Goal: Transaction & Acquisition: Download file/media

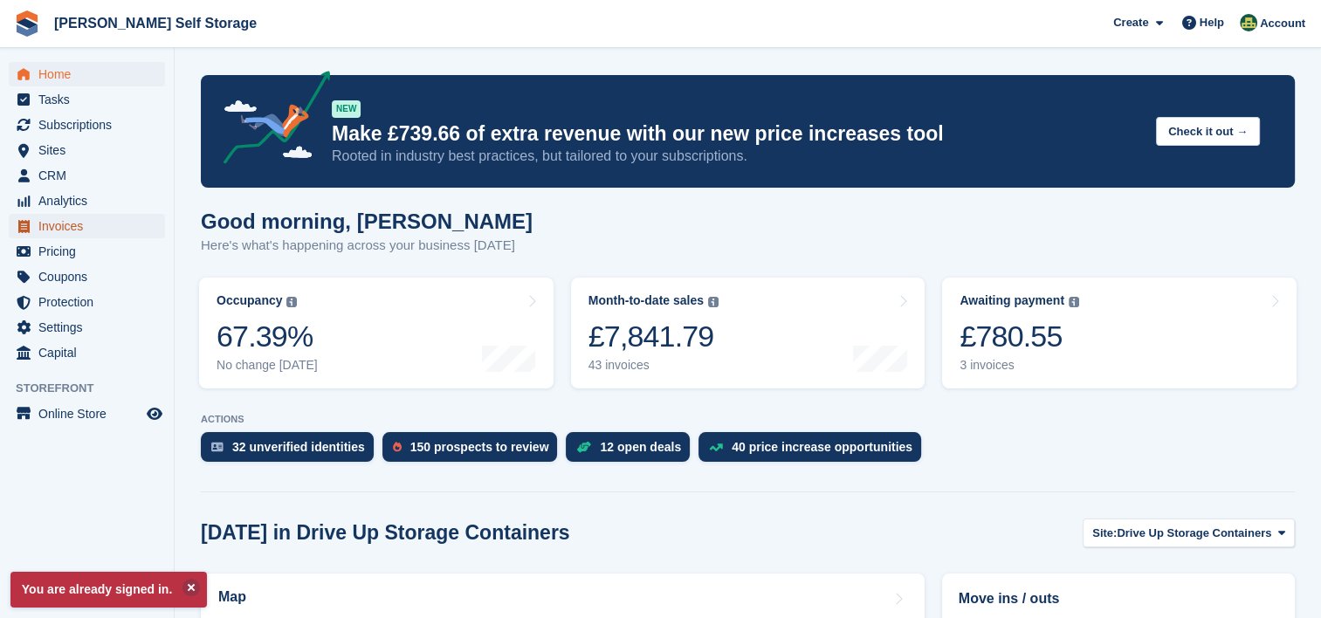
click at [100, 228] on span "Invoices" at bounding box center [90, 226] width 105 height 24
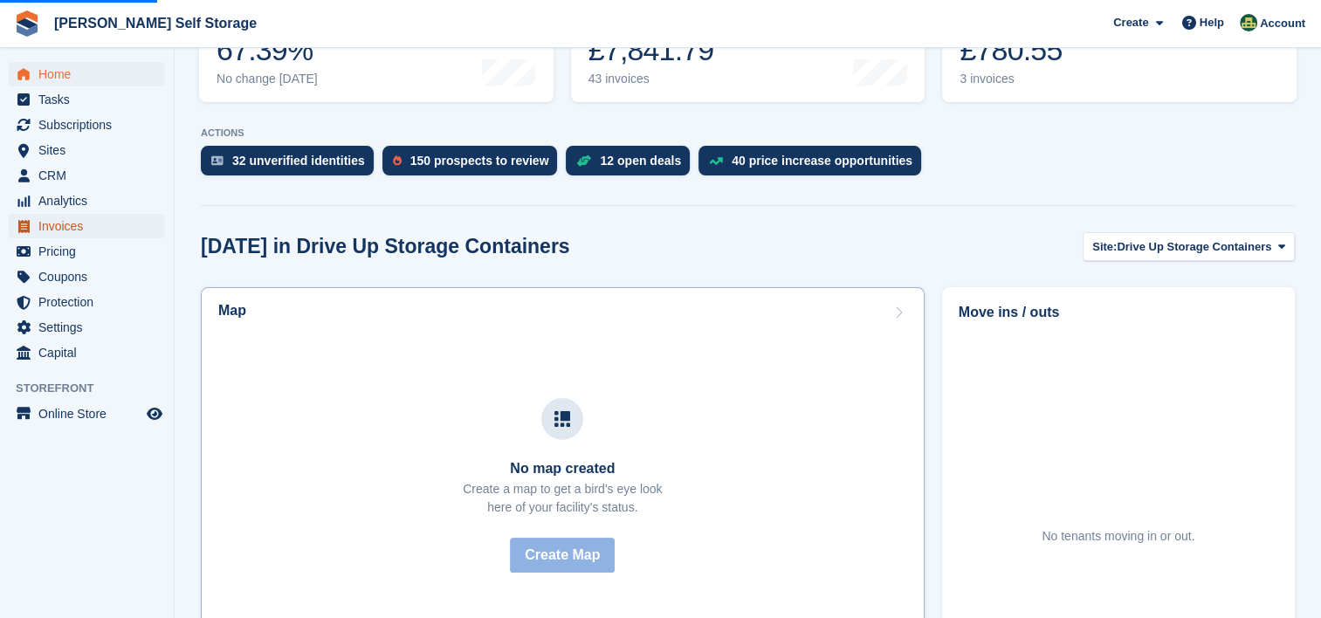
scroll to position [437, 0]
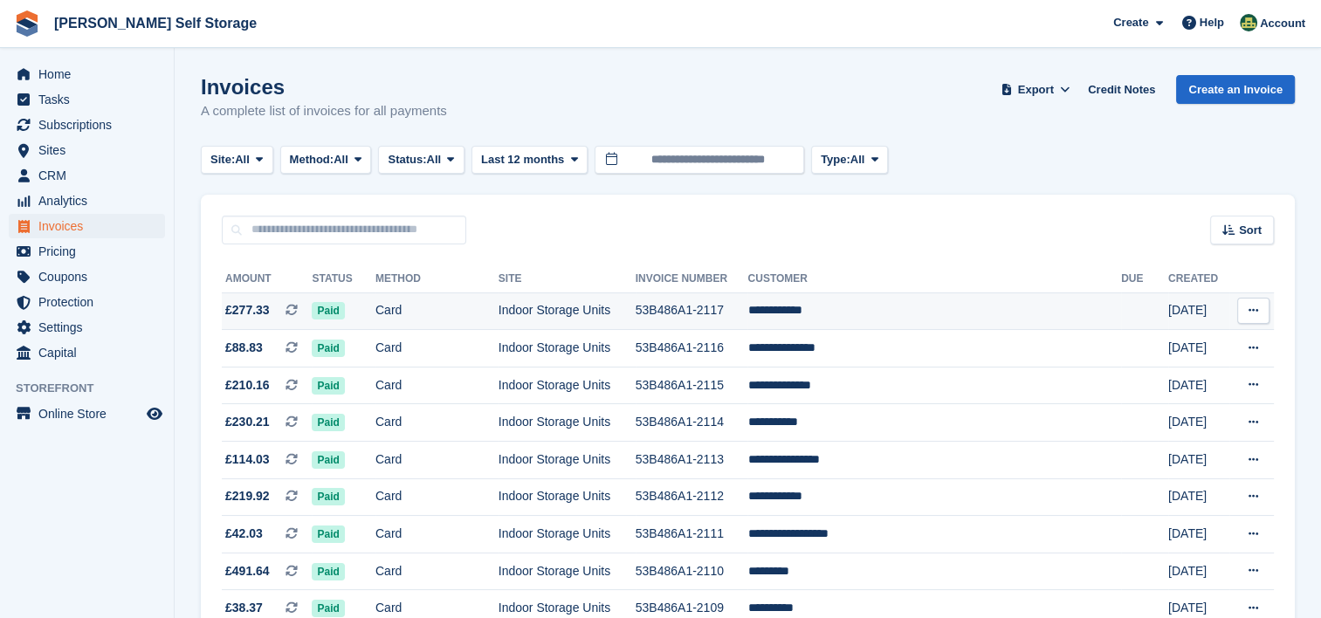
click at [1249, 313] on icon at bounding box center [1254, 310] width 10 height 11
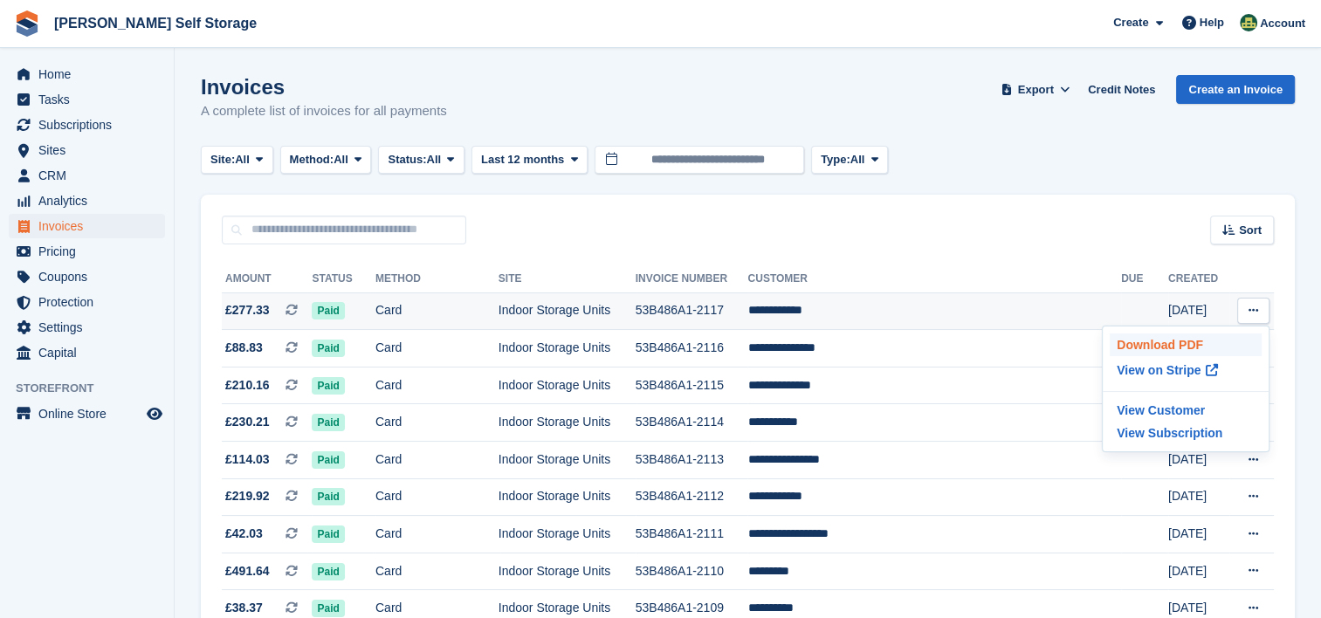
click at [1167, 345] on p "Download PDF" at bounding box center [1186, 345] width 152 height 23
